Goal: Complete application form

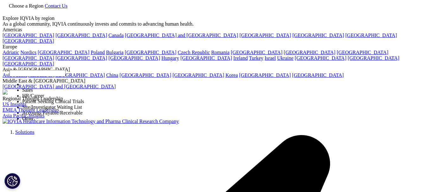
select select "Sales"
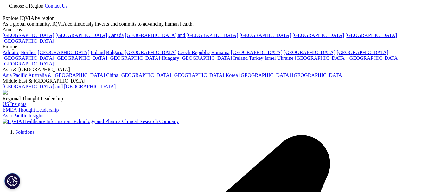
type input "[PERSON_NAME]"
type input "Shynex Cleaning services"
type input "[PERSON_NAME][EMAIL_ADDRESS][DOMAIN_NAME]"
type input "5044747240"
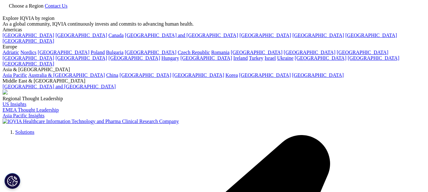
select select "[GEOGRAPHIC_DATA]"
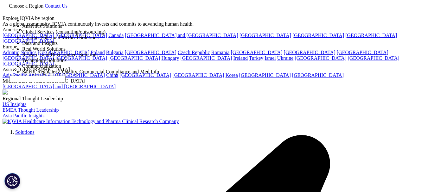
select select "Commercialization"
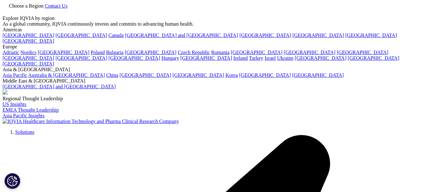
scroll to position [220, 0]
paste textarea "I recently met with clients in the area and thought you might like a cleaning q…"
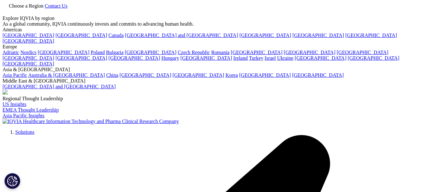
type textarea "I recently met with clients in the area and thought you might like a cleaning q…"
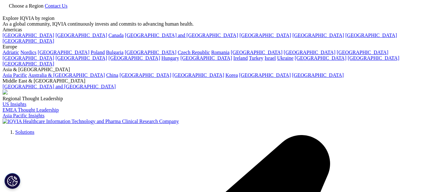
scroll to position [136, 0]
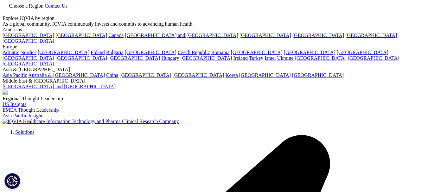
scroll to position [136, 0]
paste input "Business Development Rep"
type input "Business Development Rep"
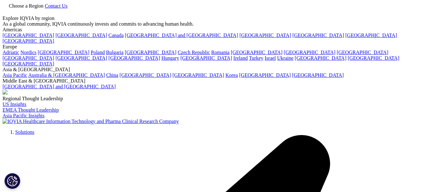
scroll to position [305, 0]
